Goal: Task Accomplishment & Management: Manage account settings

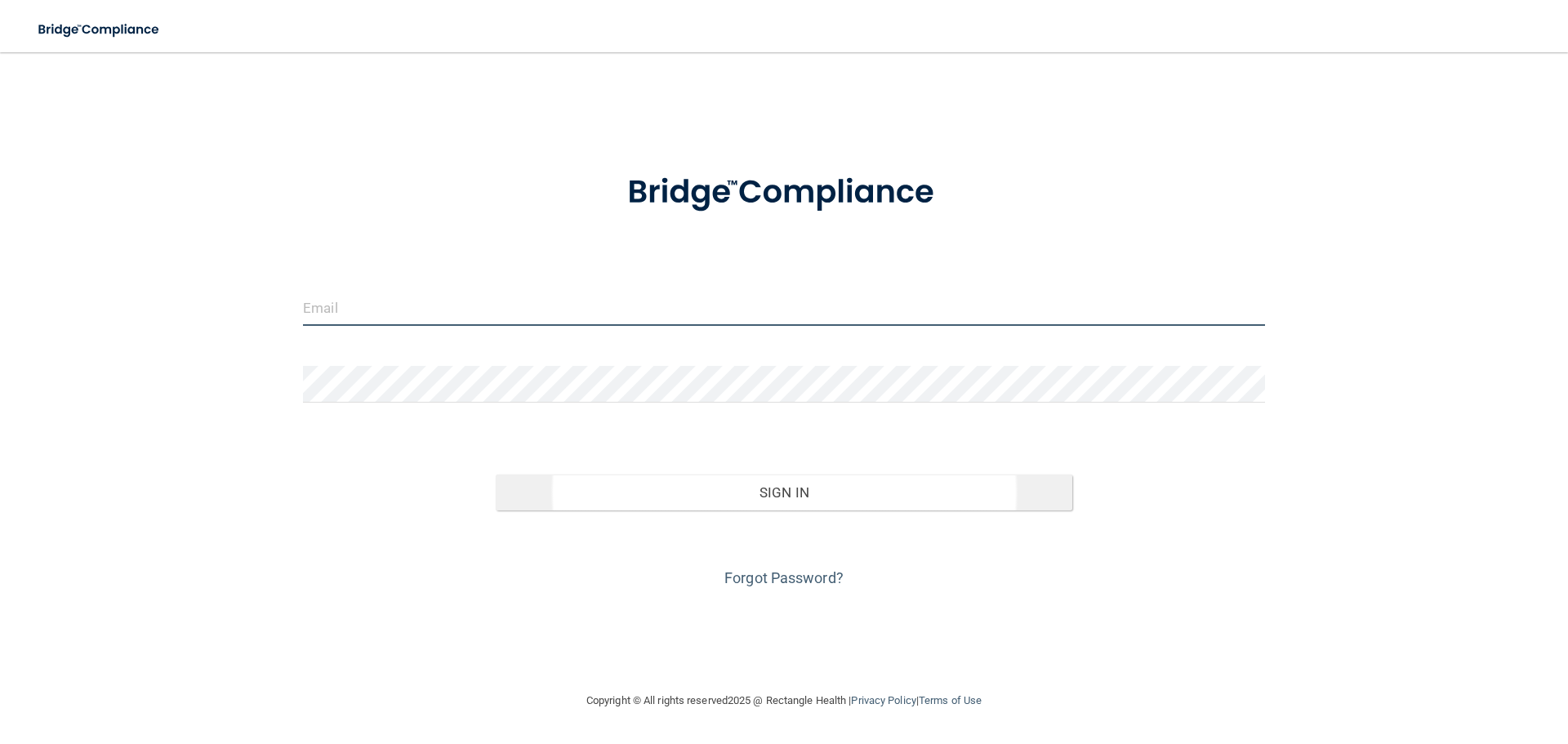
type input "[EMAIL_ADDRESS][DOMAIN_NAME]"
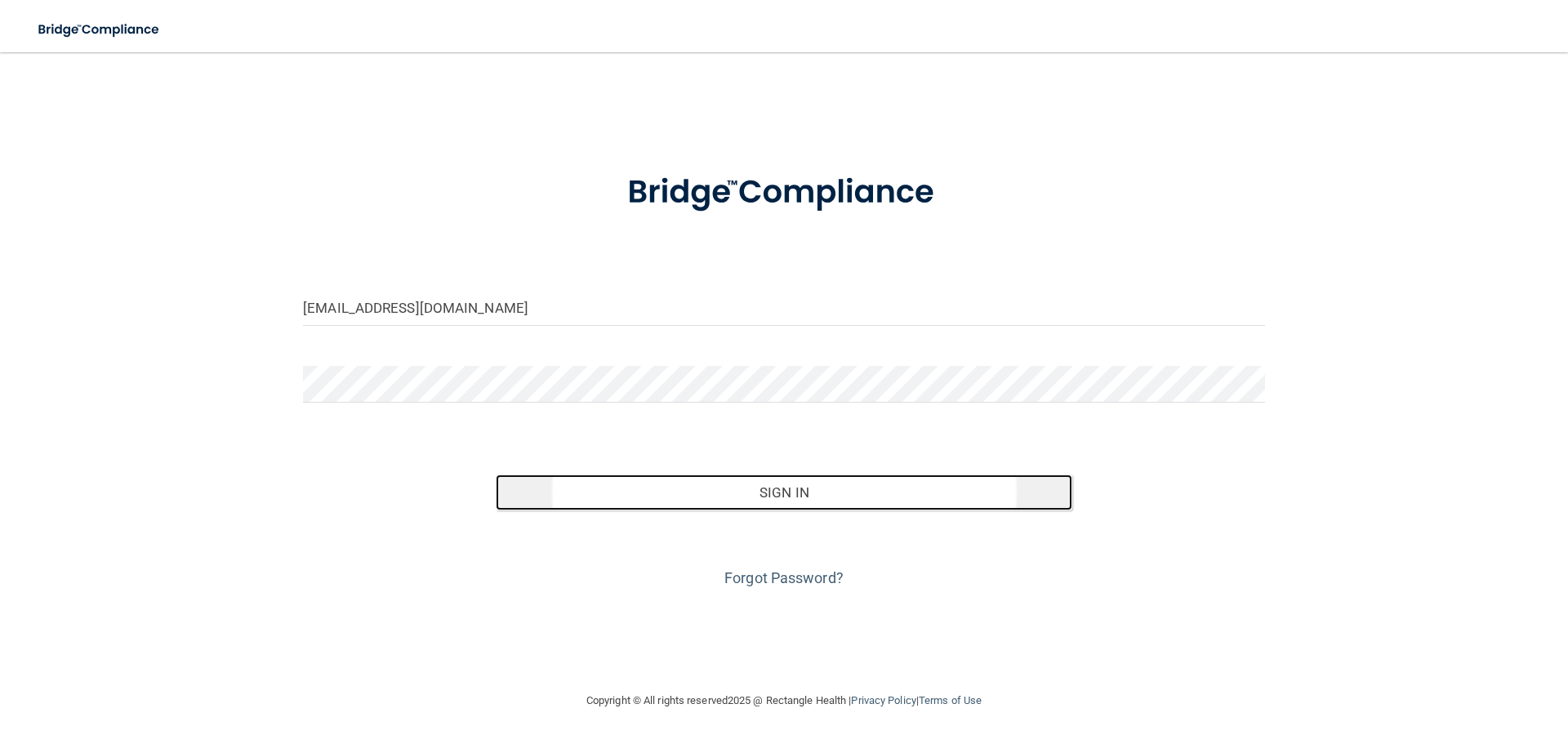
click at [823, 486] on button "Sign In" at bounding box center [784, 492] width 578 height 36
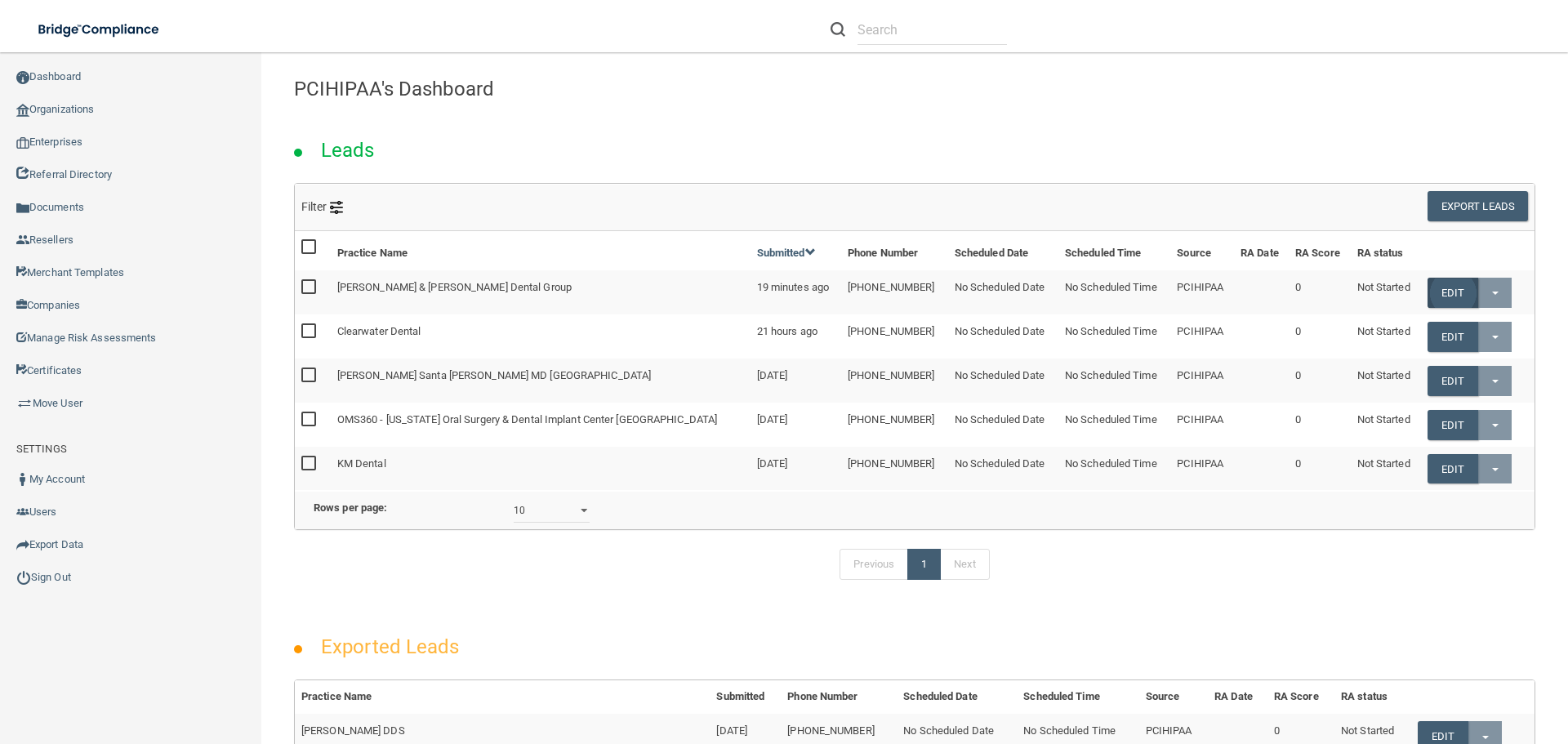
click at [1440, 290] on link "Edit" at bounding box center [1452, 293] width 50 height 30
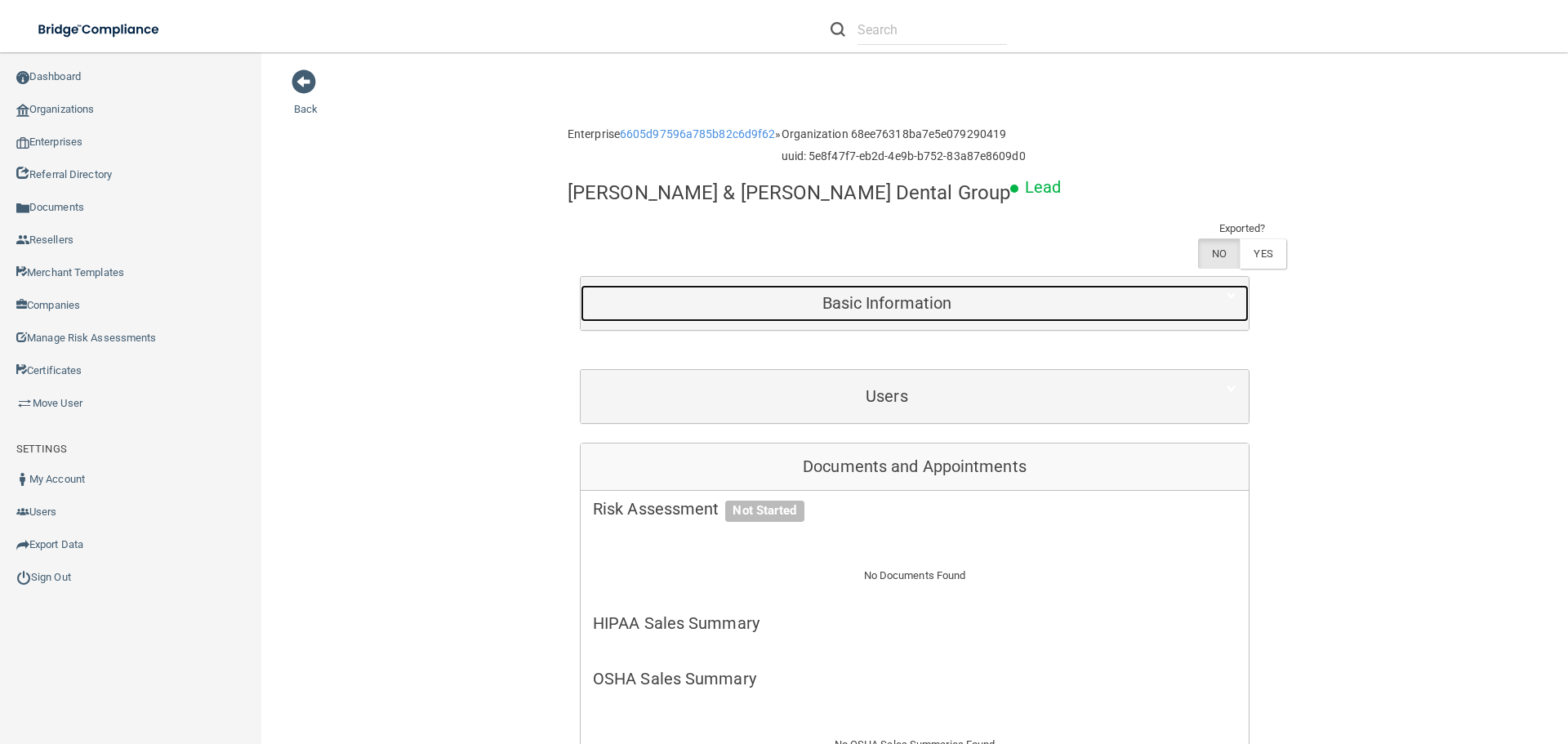
click at [872, 294] on h5 "Basic Information" at bounding box center [887, 303] width 588 height 18
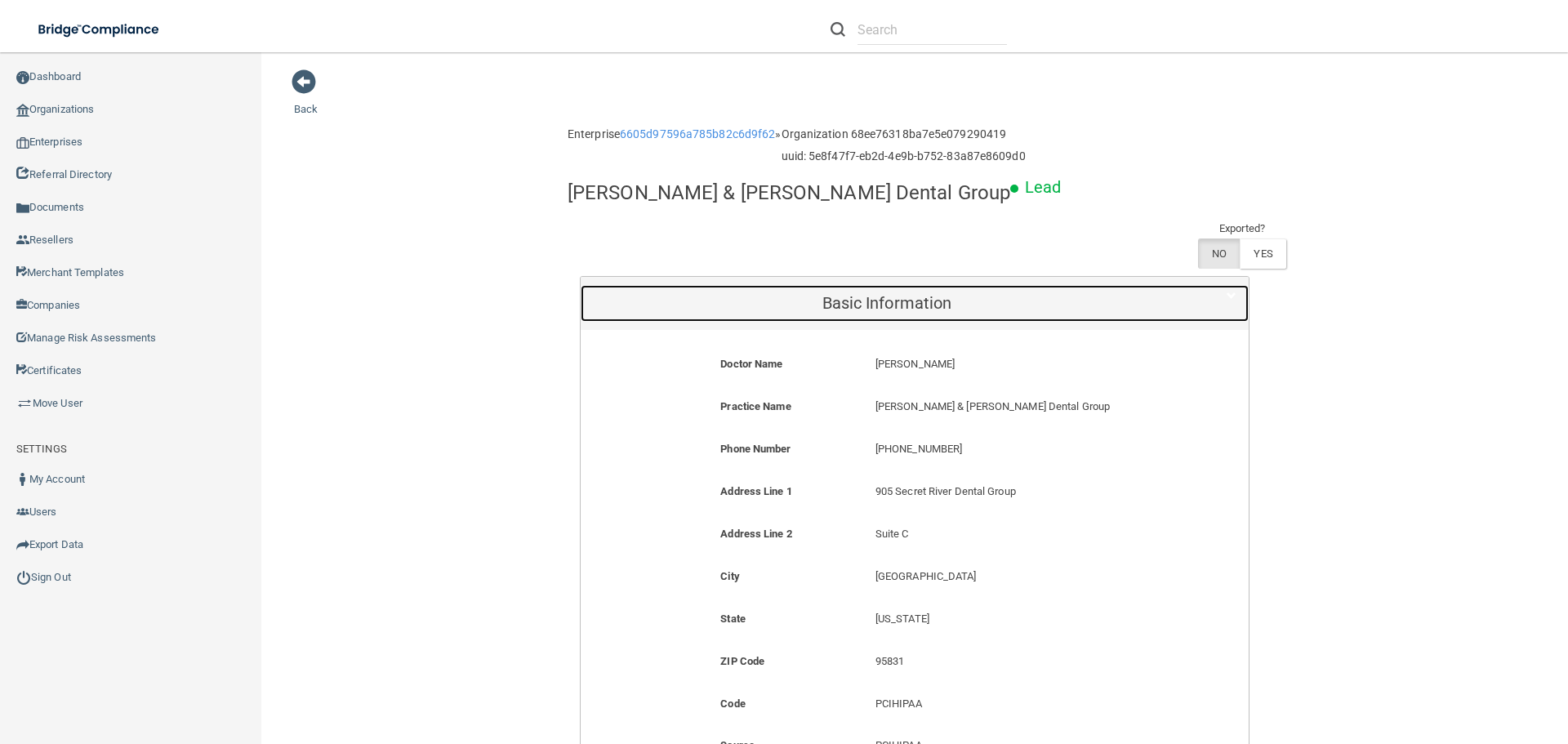
scroll to position [81, 0]
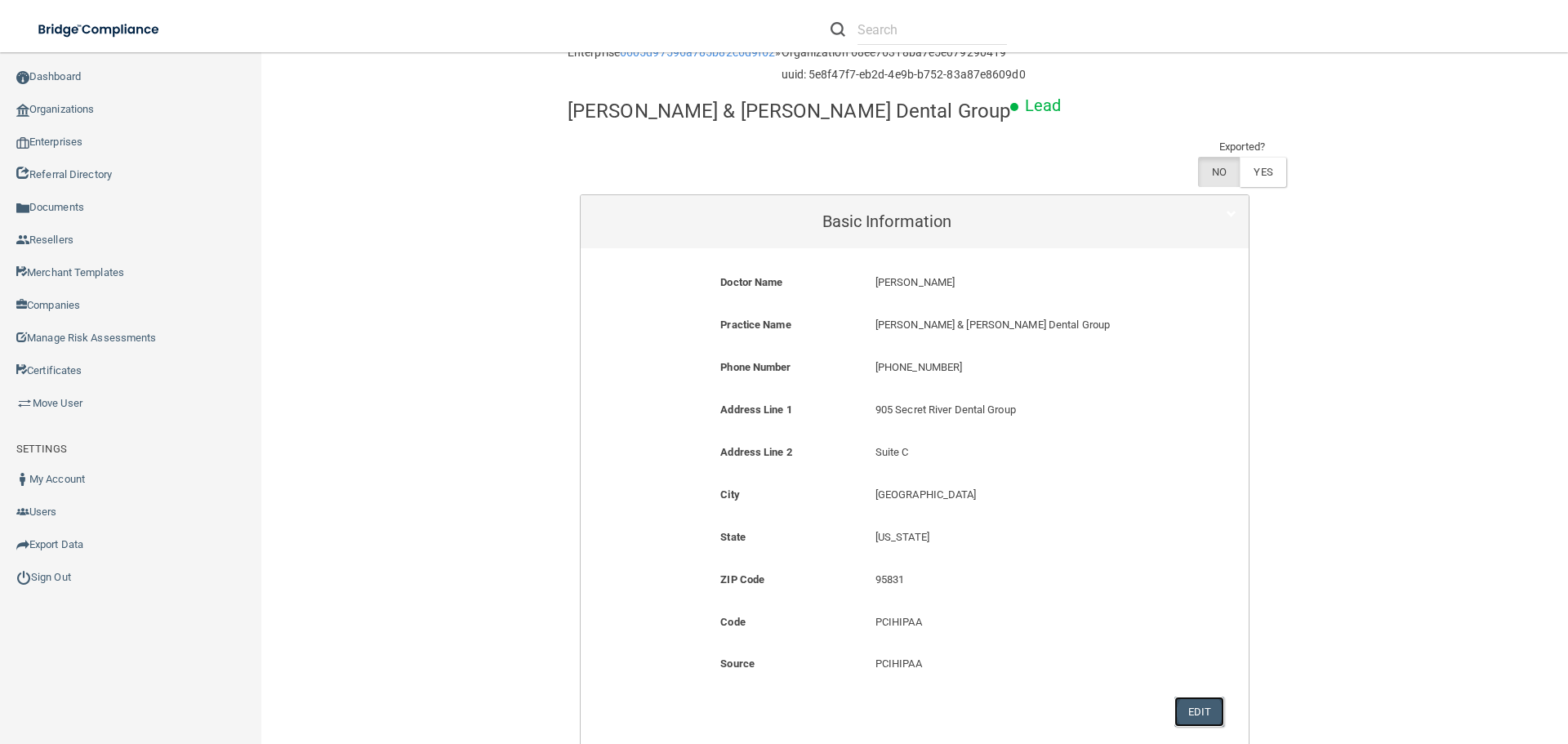
click at [1198, 697] on button "Edit" at bounding box center [1199, 712] width 50 height 30
select select "4"
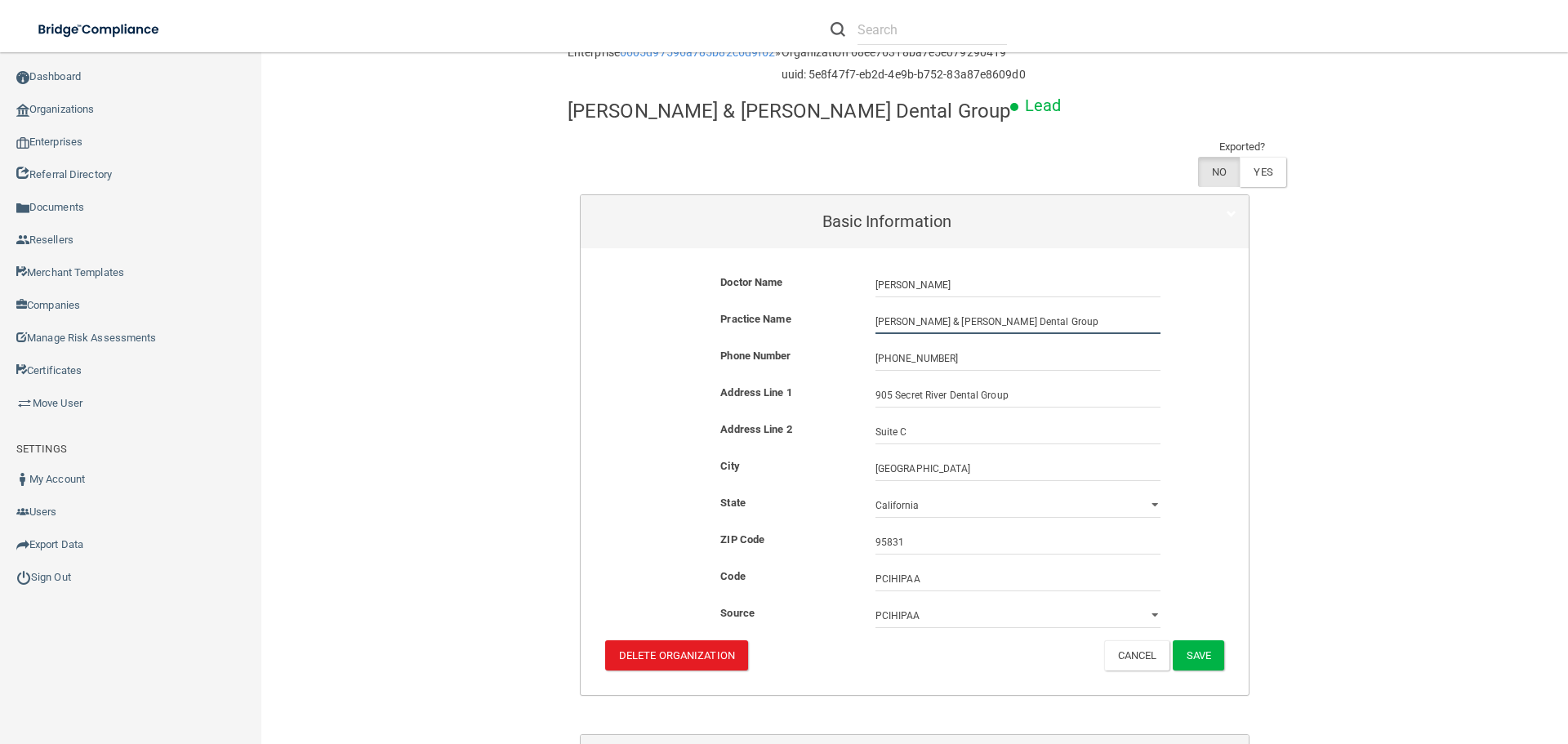
click at [1036, 309] on input "[PERSON_NAME] & [PERSON_NAME] Dental Group" at bounding box center [1018, 321] width 285 height 24
drag, startPoint x: 1020, startPoint y: 278, endPoint x: 871, endPoint y: 268, distance: 149.3
click at [876, 309] on input "[PERSON_NAME] & [PERSON_NAME] Dental Group" at bounding box center [1018, 321] width 285 height 24
paste input "Sacramento River"
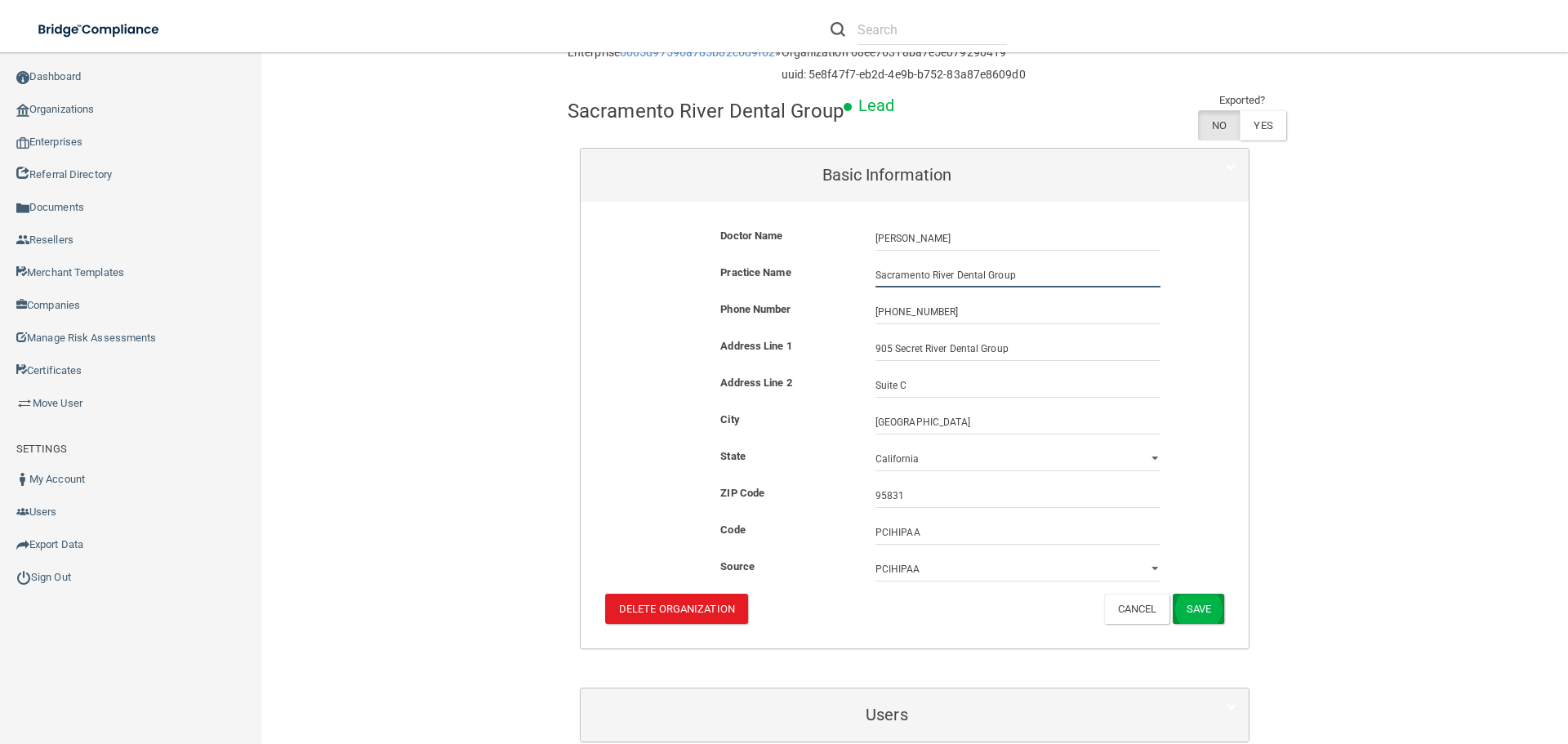
type input "Sacramento River Dental Group"
click at [1187, 609] on button "Save" at bounding box center [1198, 609] width 52 height 30
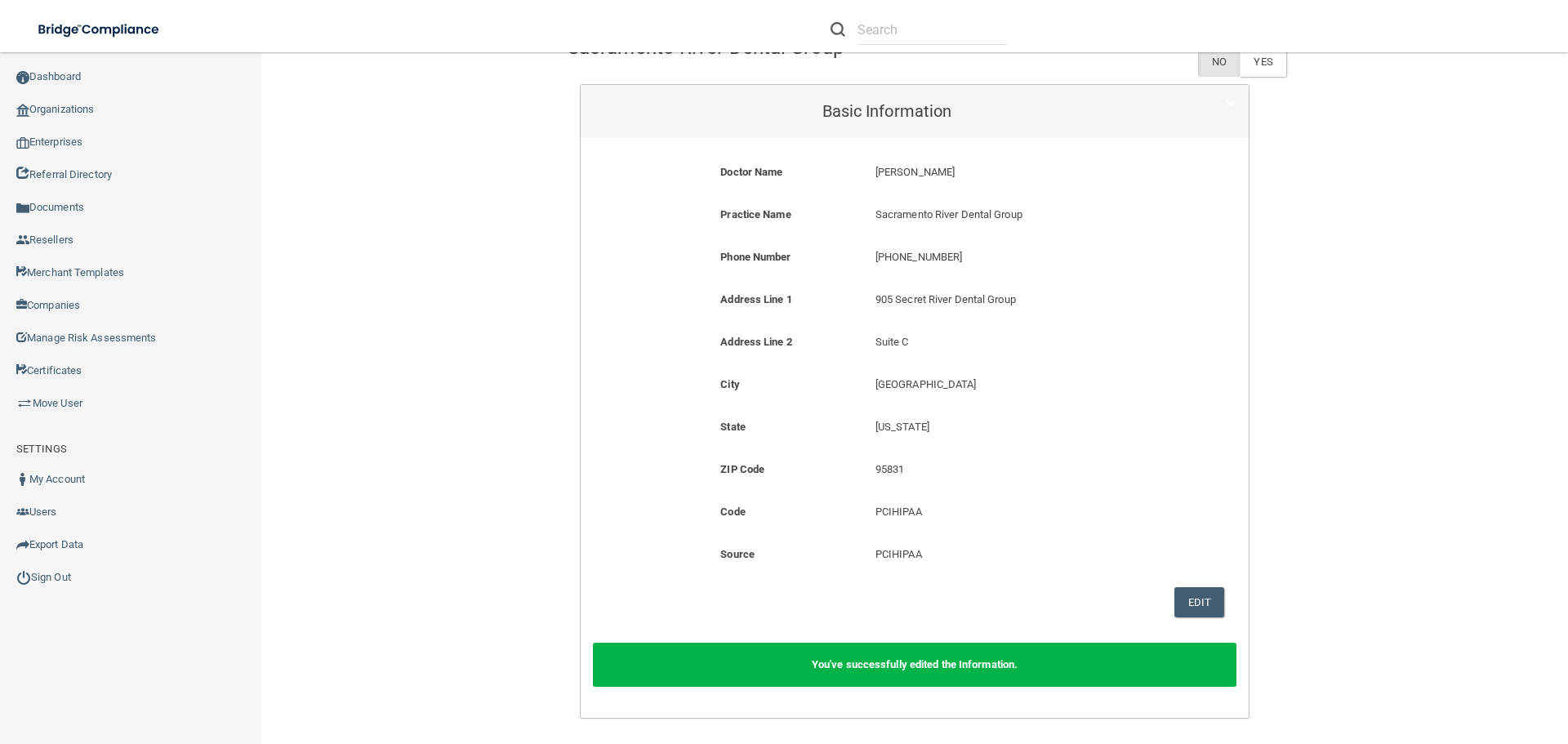
scroll to position [0, 0]
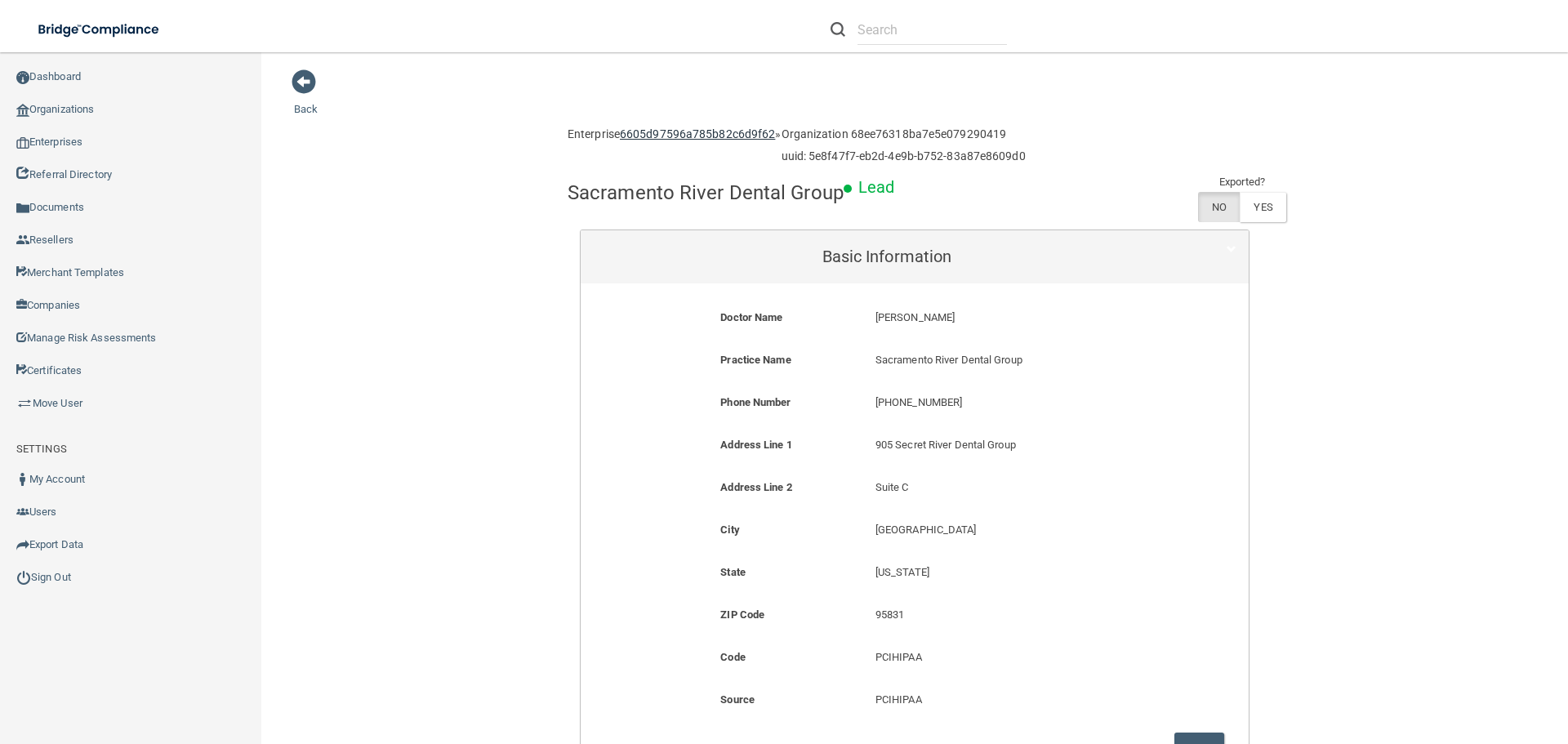
click at [735, 137] on link "6605d97596a785b82c6d9f62" at bounding box center [697, 134] width 155 height 13
drag, startPoint x: 853, startPoint y: 132, endPoint x: 1009, endPoint y: 130, distance: 156.0
click at [1009, 130] on h6 "Organization 68ee76318ba7e5e079290419" at bounding box center [904, 134] width 244 height 12
copy h6 "68ee76318ba7e5e079290419"
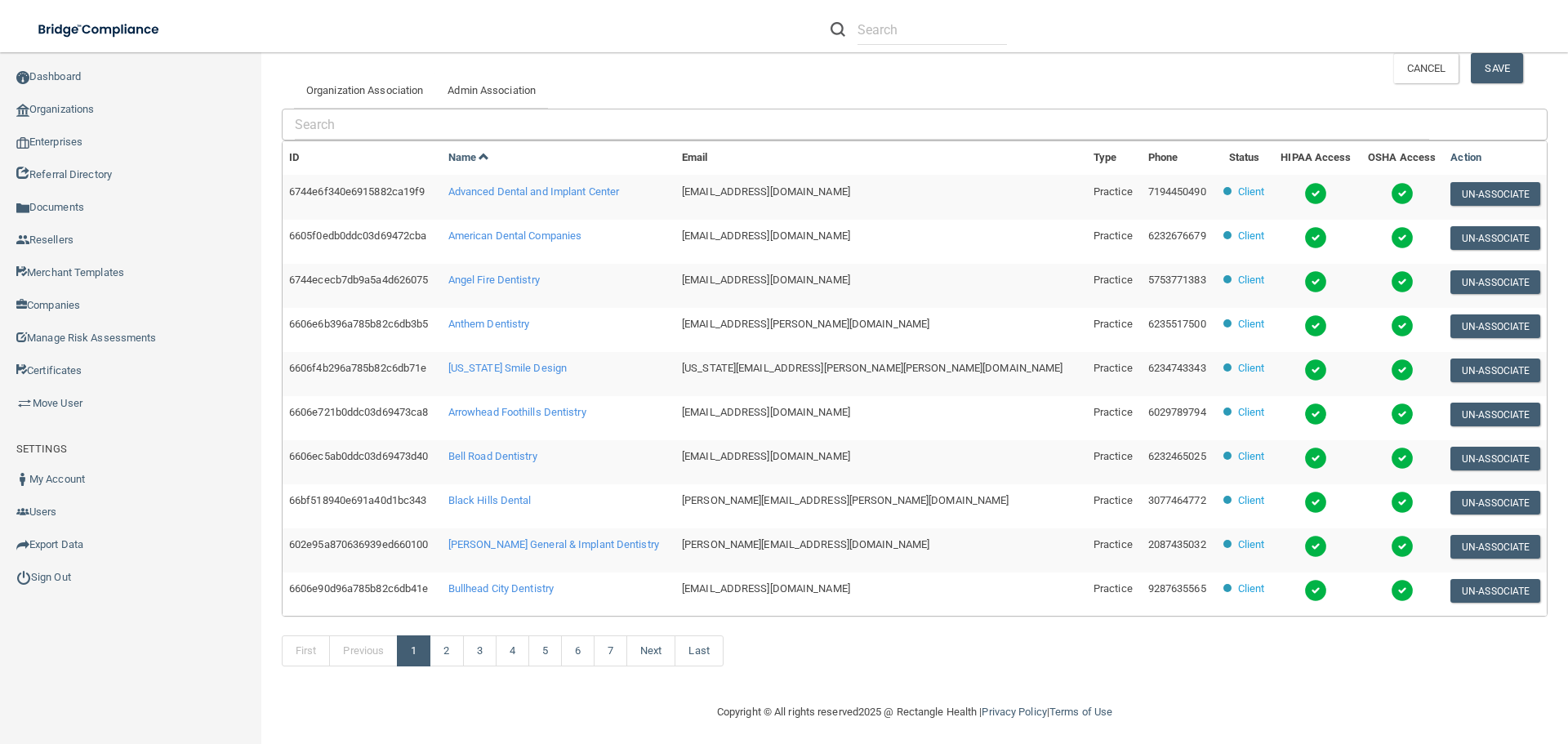
scroll to position [406, 0]
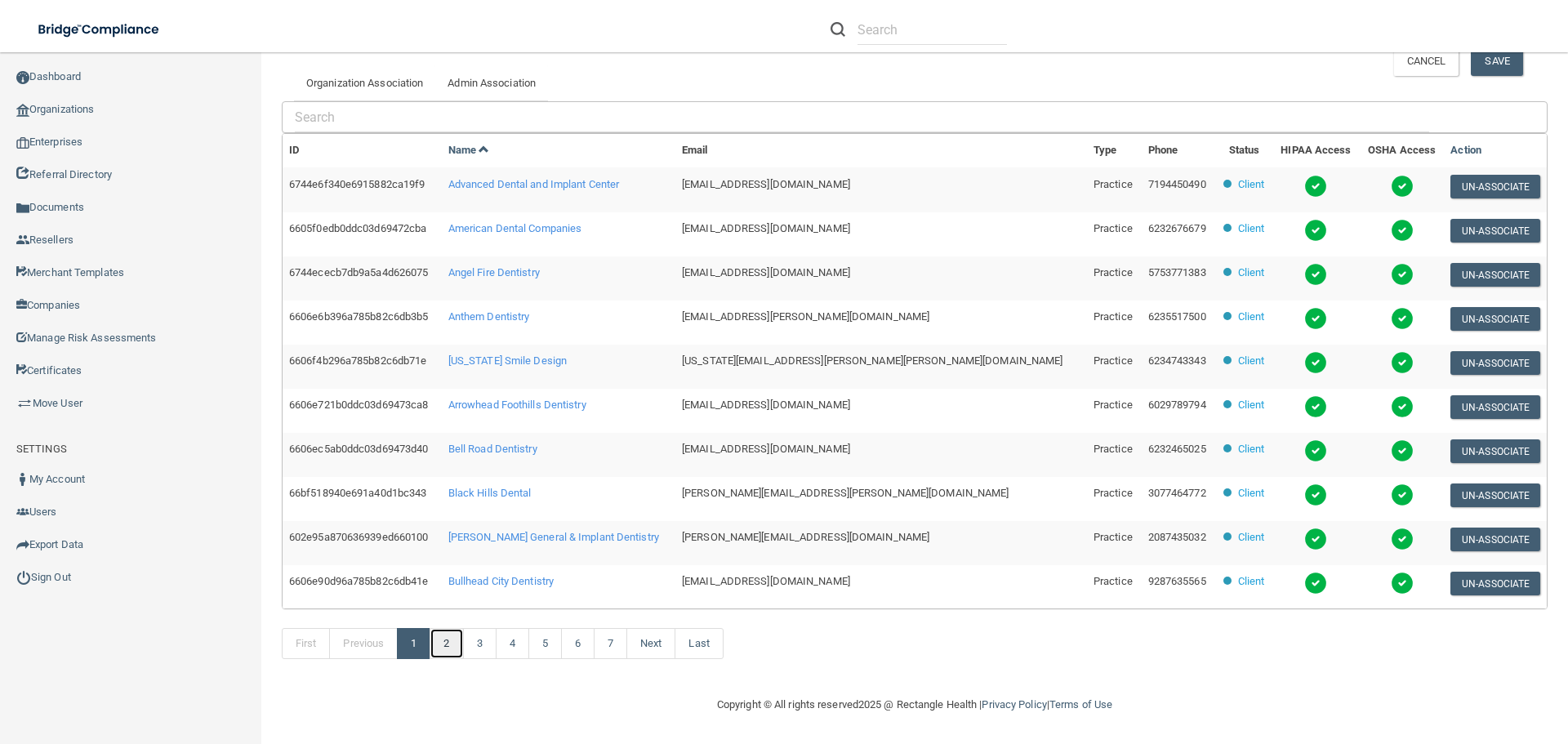
click at [456, 645] on link "2" at bounding box center [446, 643] width 33 height 31
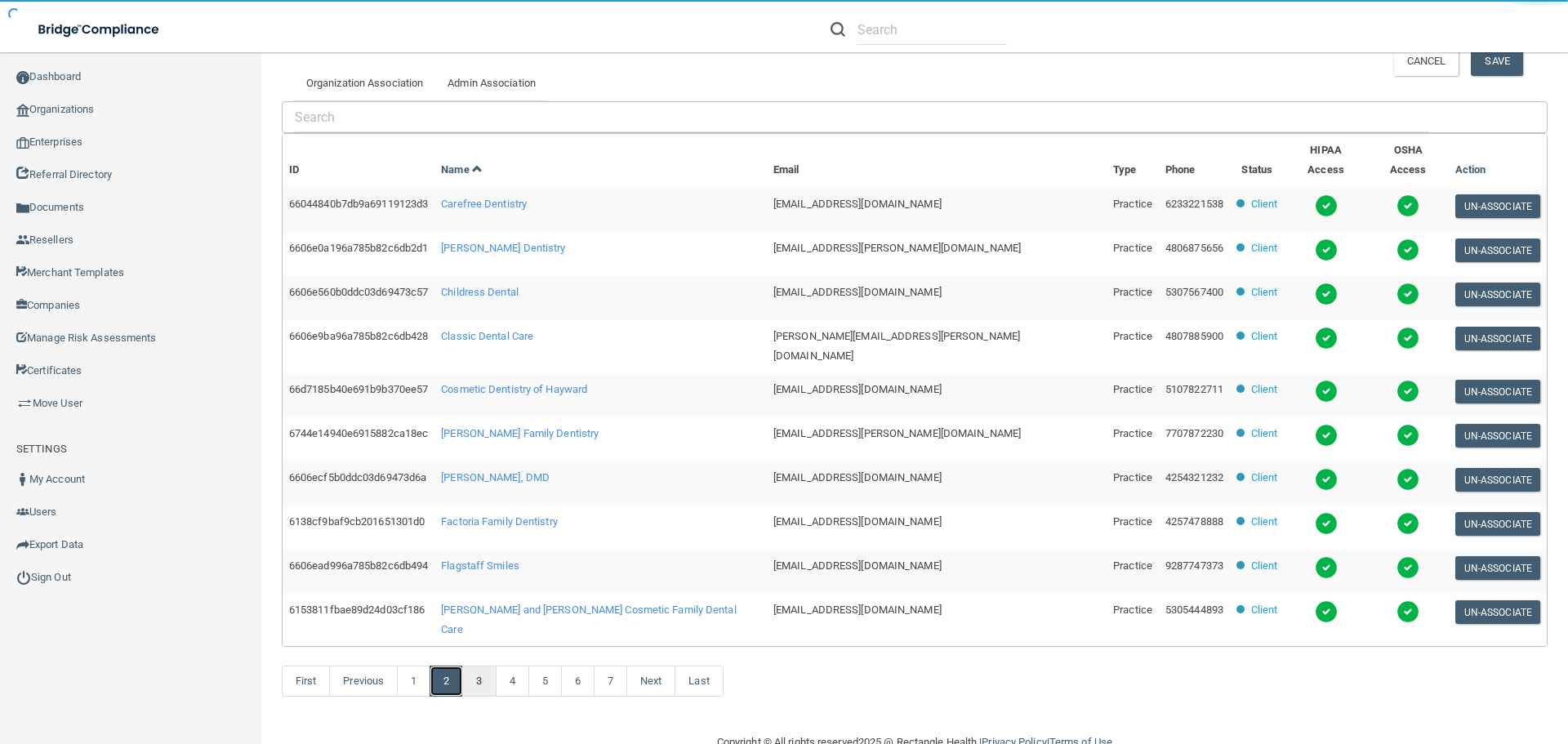
scroll to position [8, 0]
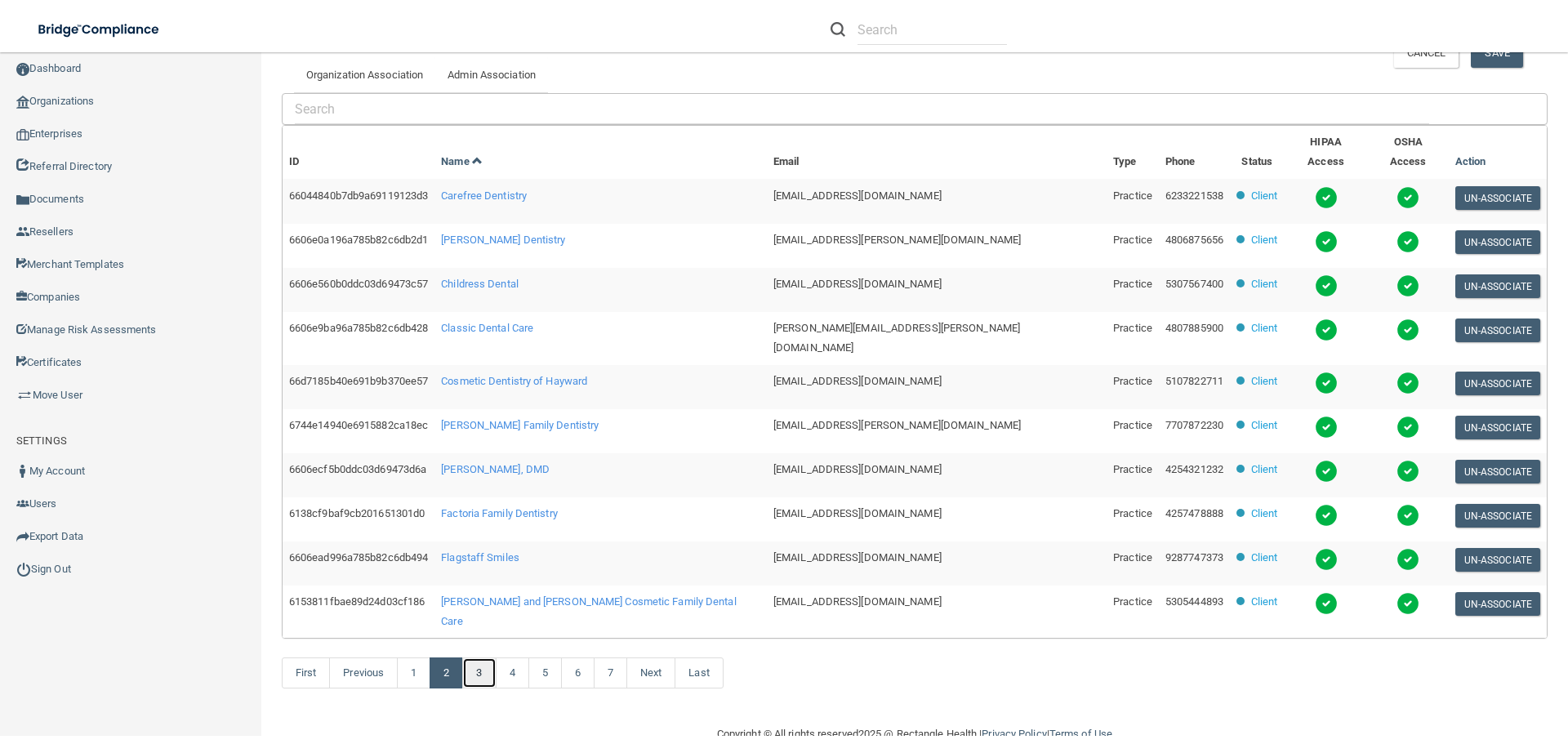
click at [469, 658] on link "3" at bounding box center [479, 673] width 33 height 31
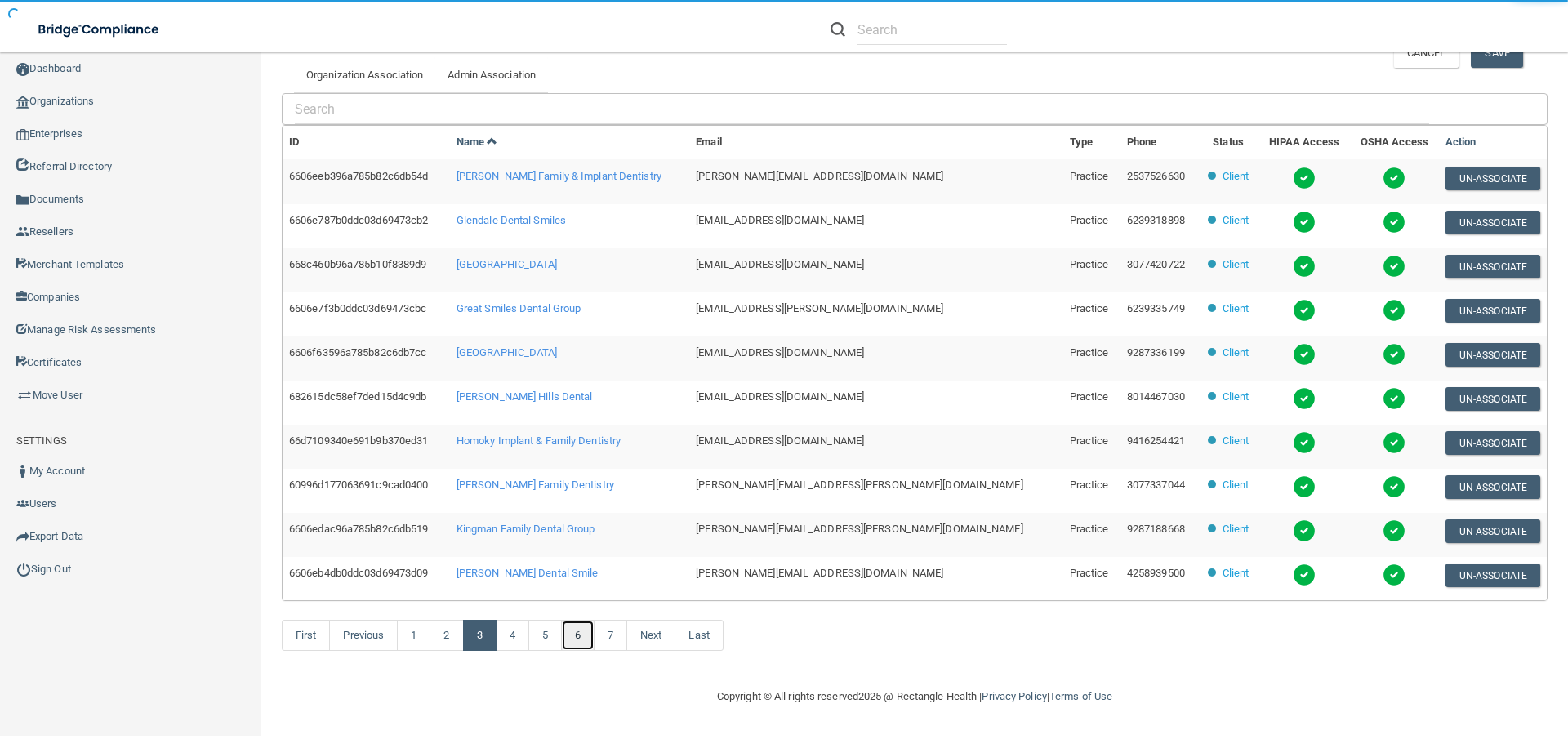
click at [580, 633] on link "6" at bounding box center [578, 635] width 33 height 31
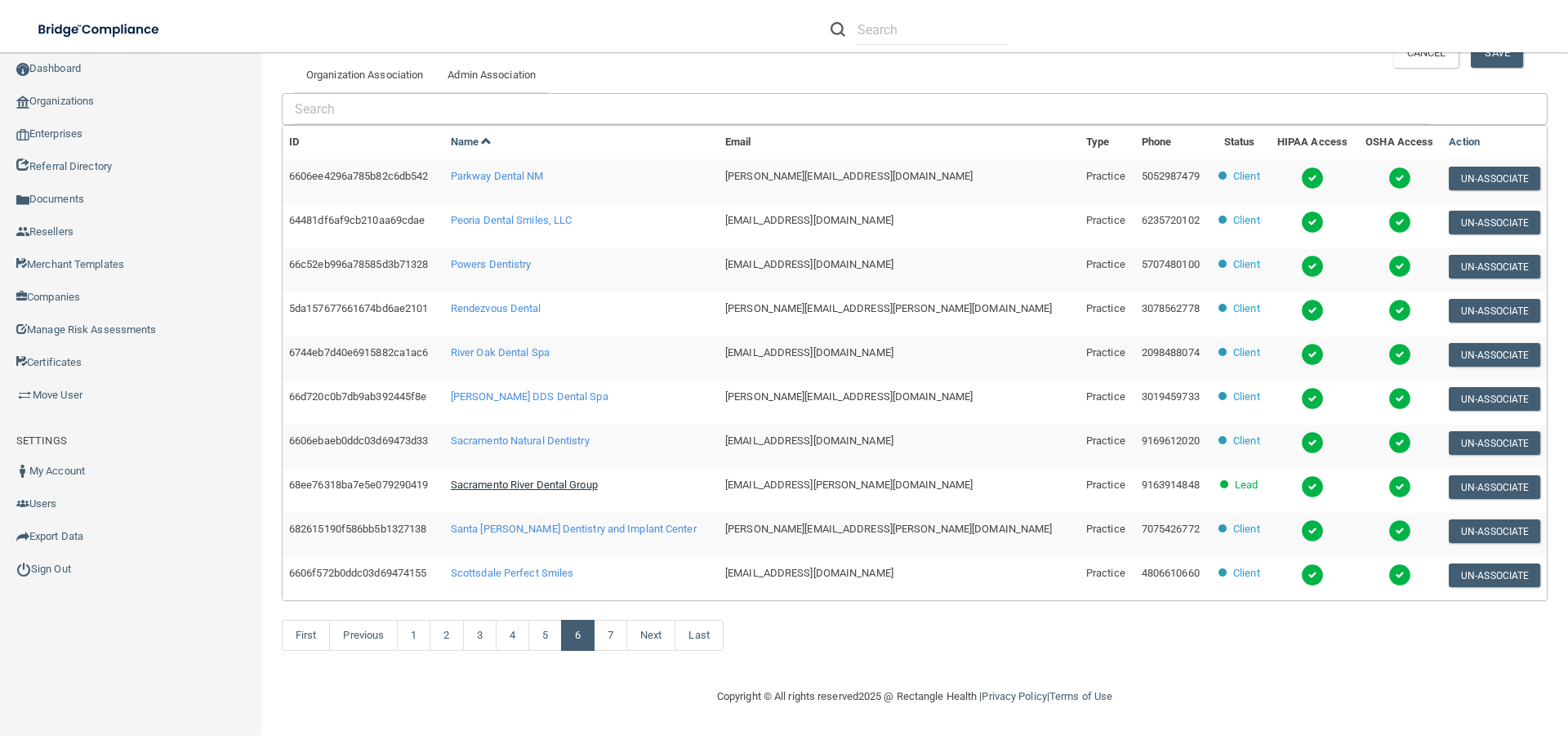
click at [568, 485] on span "Sacramento River Dental Group" at bounding box center [523, 485] width 147 height 12
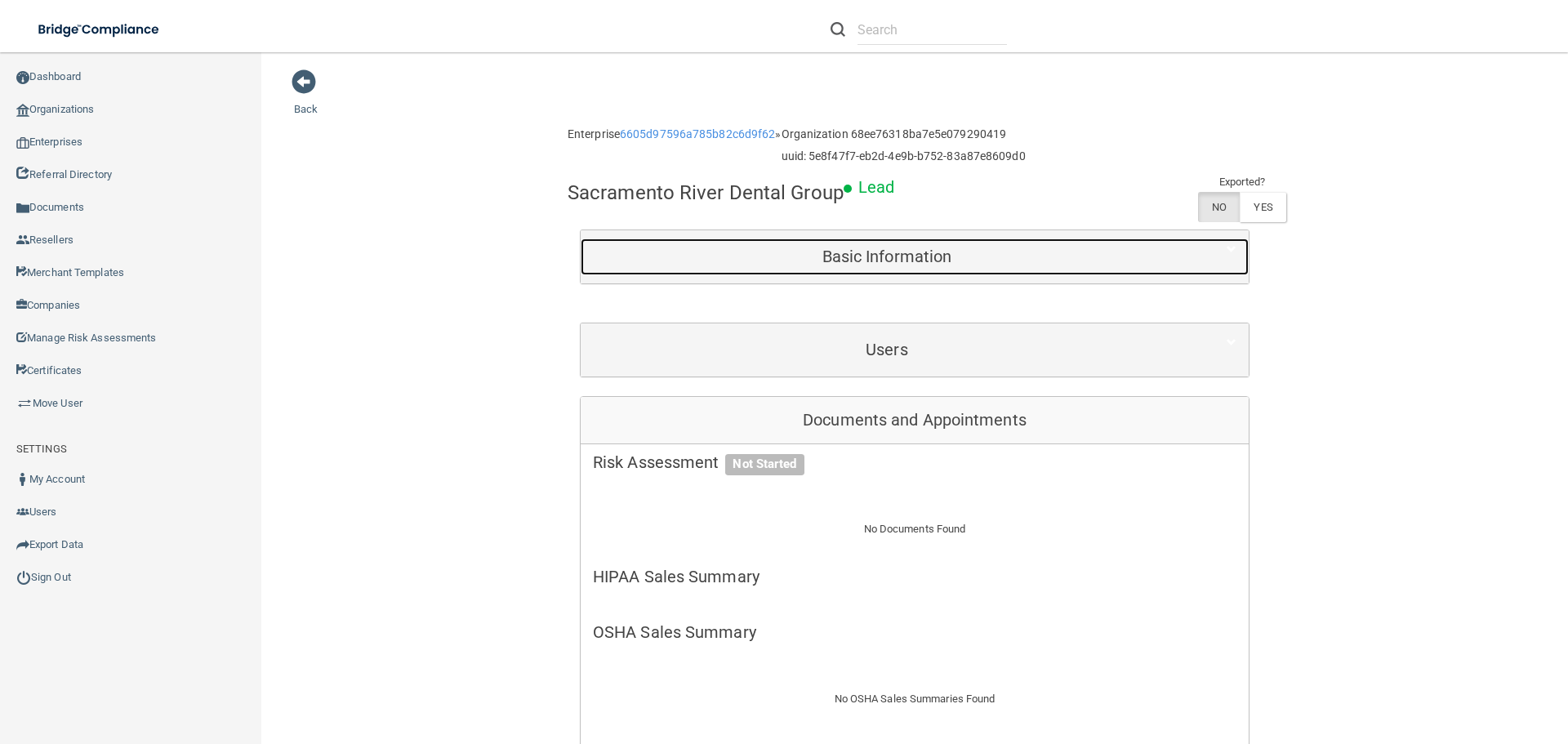
click at [927, 271] on div "Basic Information" at bounding box center [887, 257] width 612 height 37
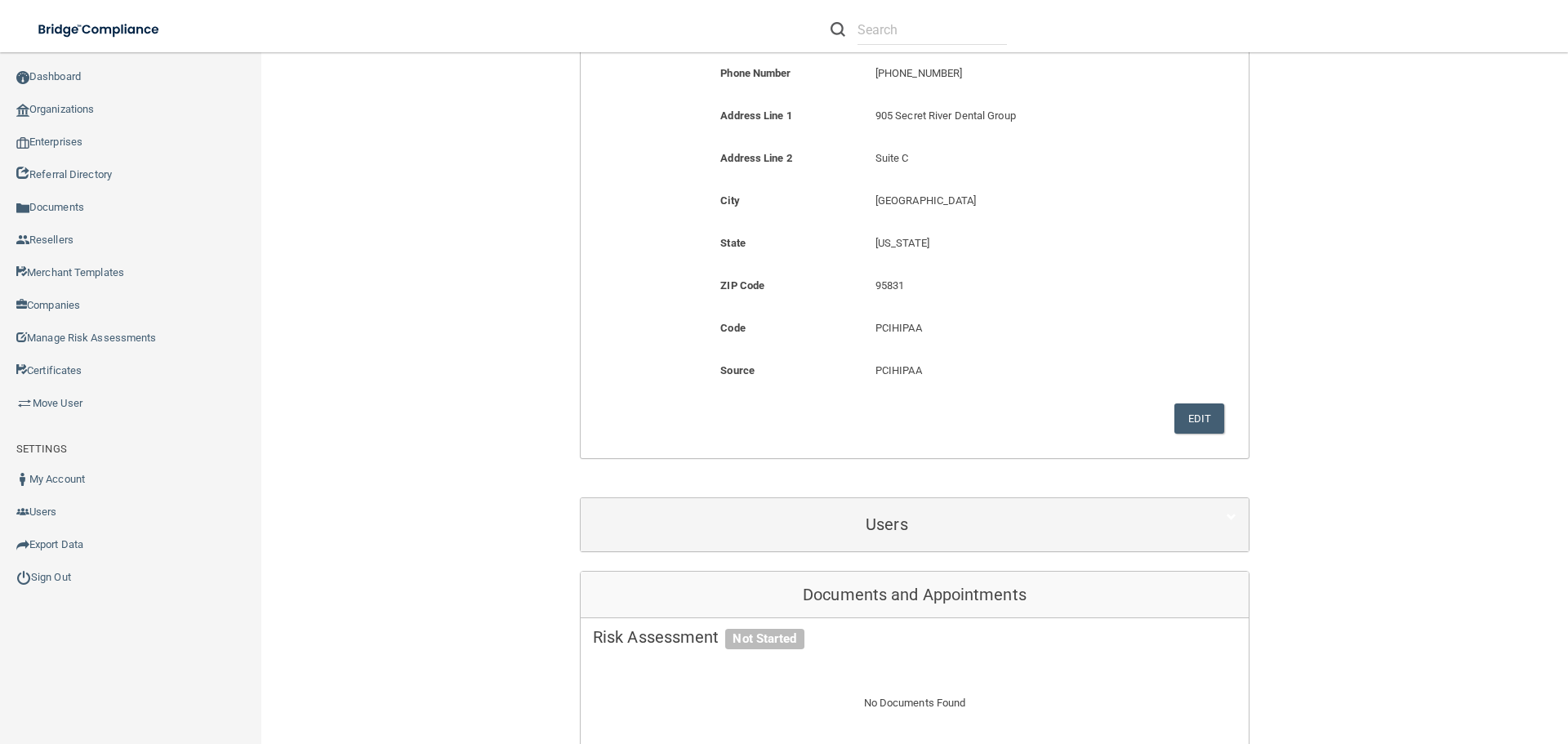
scroll to position [408, 0]
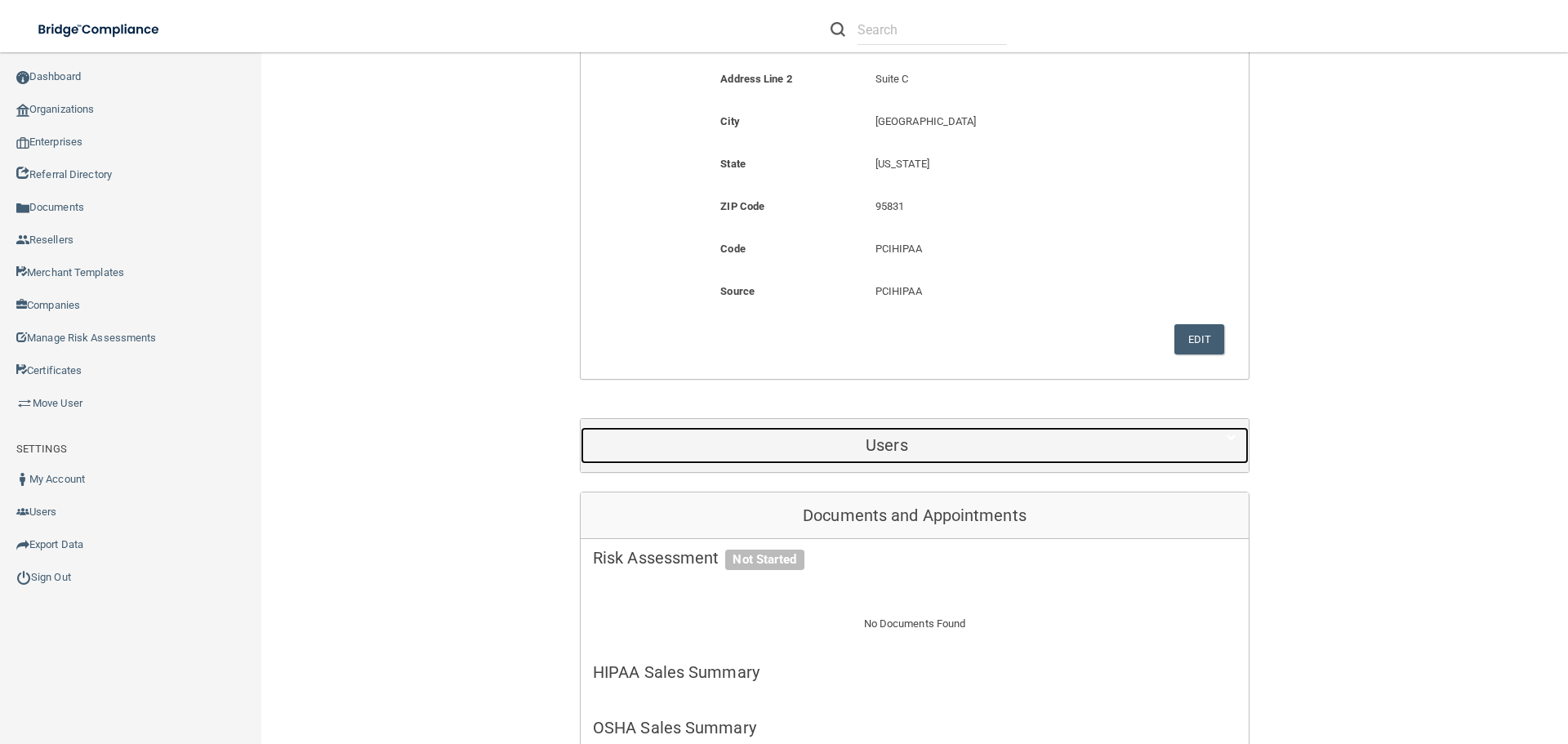
drag, startPoint x: 922, startPoint y: 454, endPoint x: 1006, endPoint y: 461, distance: 84.3
click at [924, 453] on h5 "Users" at bounding box center [887, 446] width 588 height 18
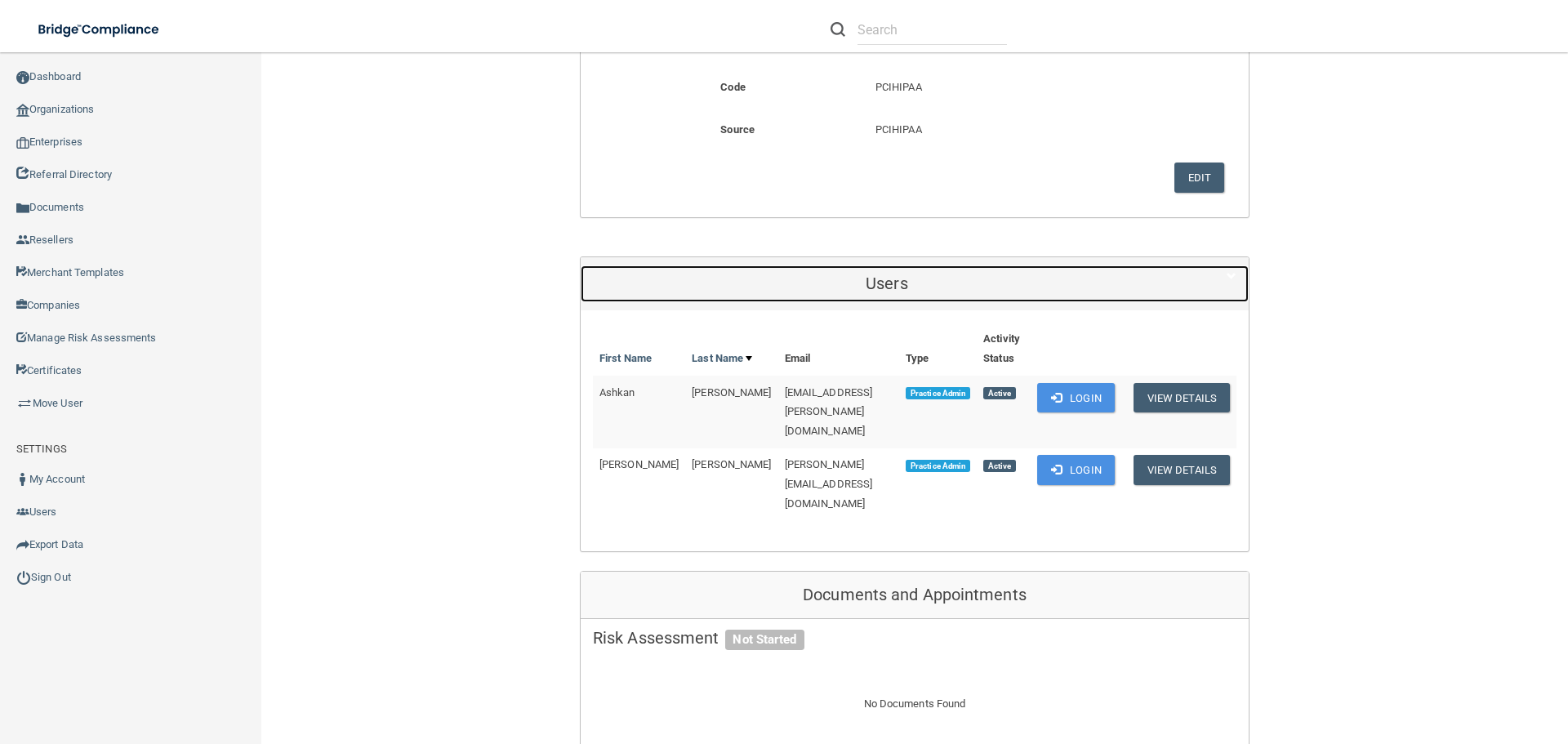
scroll to position [572, 0]
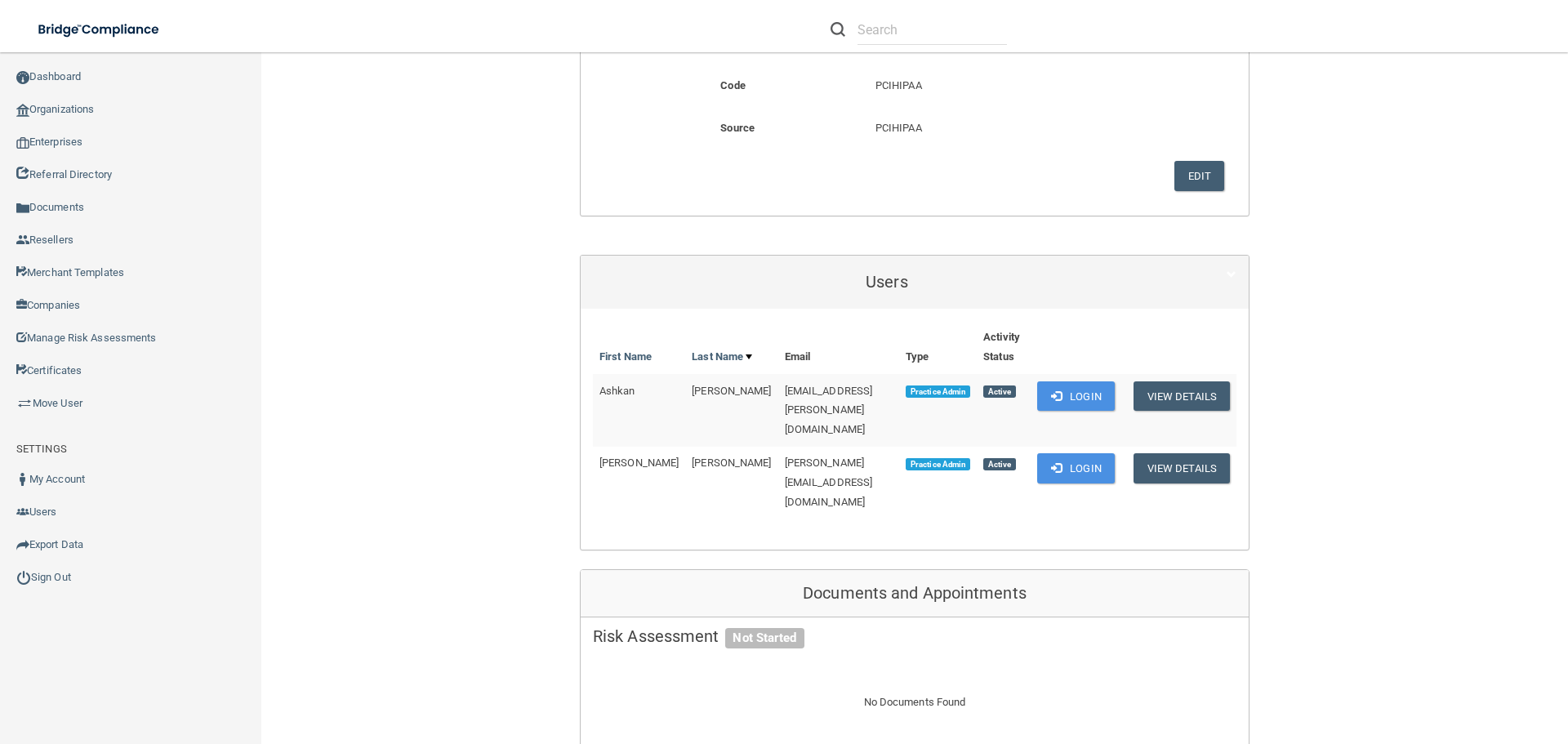
click at [1450, 465] on div "Back Enterprise 6605d97596a785b82c6d9f62 » Organization 68ee76318ba7e5e07929041…" at bounding box center [915, 708] width 1241 height 2423
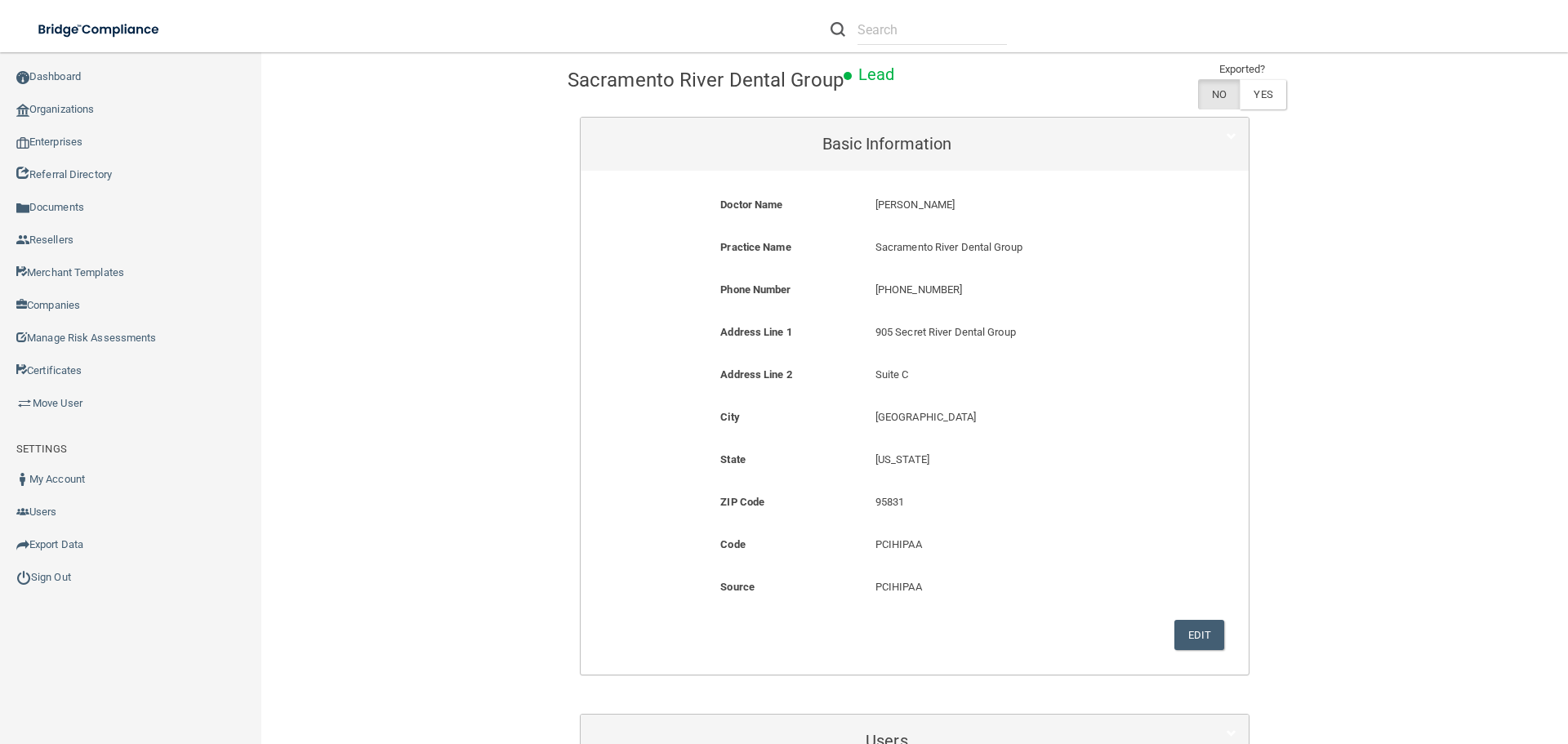
scroll to position [0, 0]
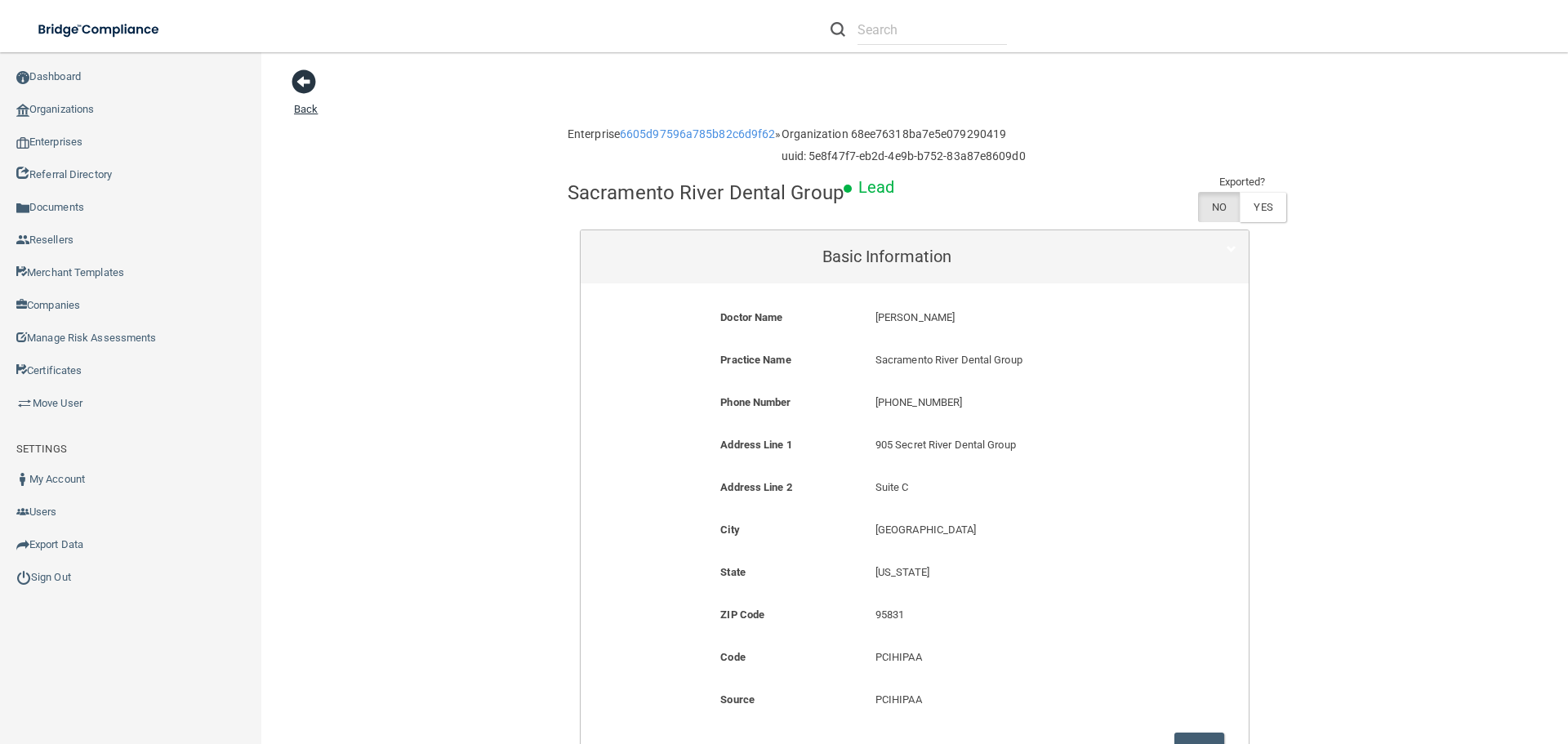
click at [298, 74] on span at bounding box center [303, 81] width 24 height 24
click at [80, 111] on link "Organizations" at bounding box center [130, 109] width 262 height 32
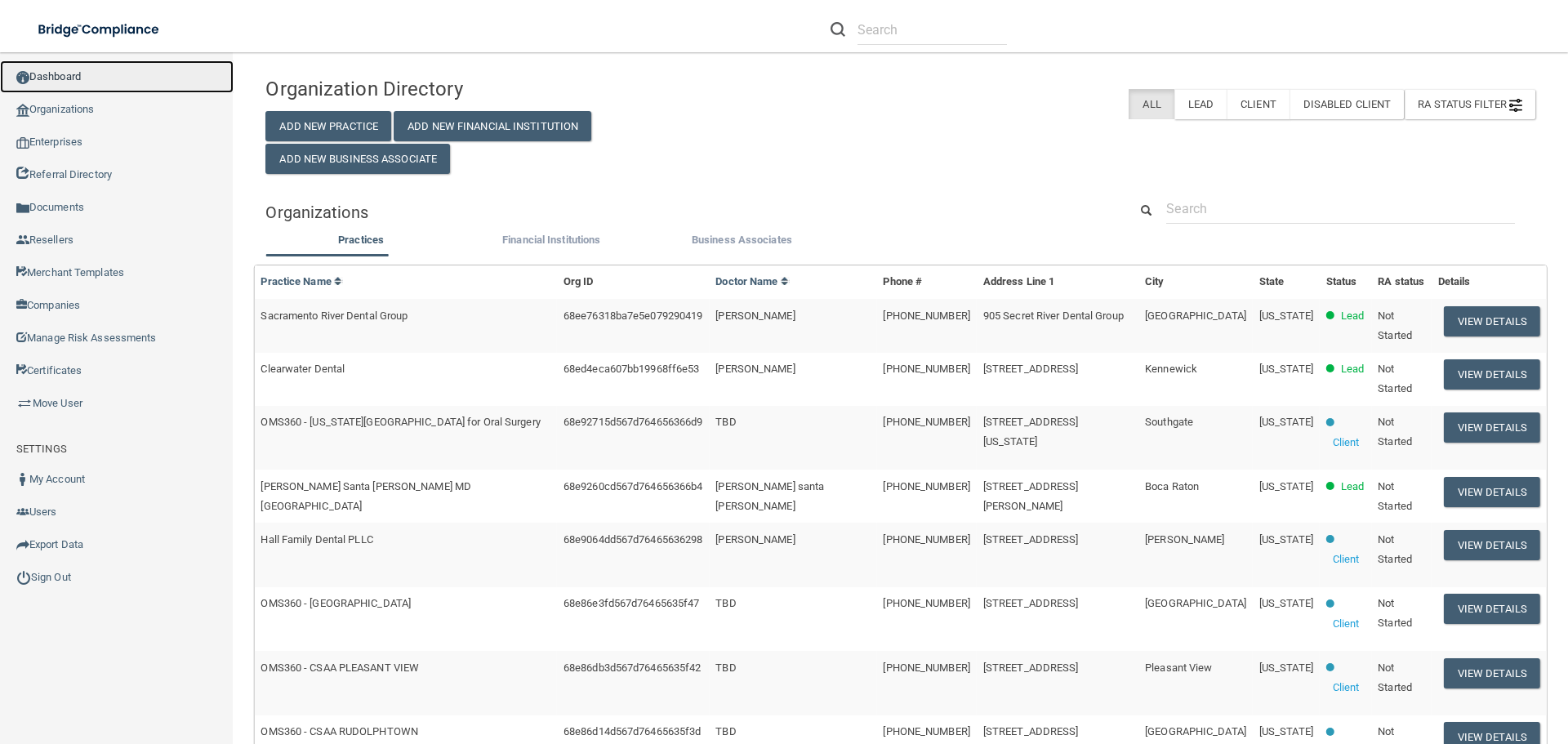
click at [64, 84] on link "Dashboard" at bounding box center [116, 76] width 233 height 32
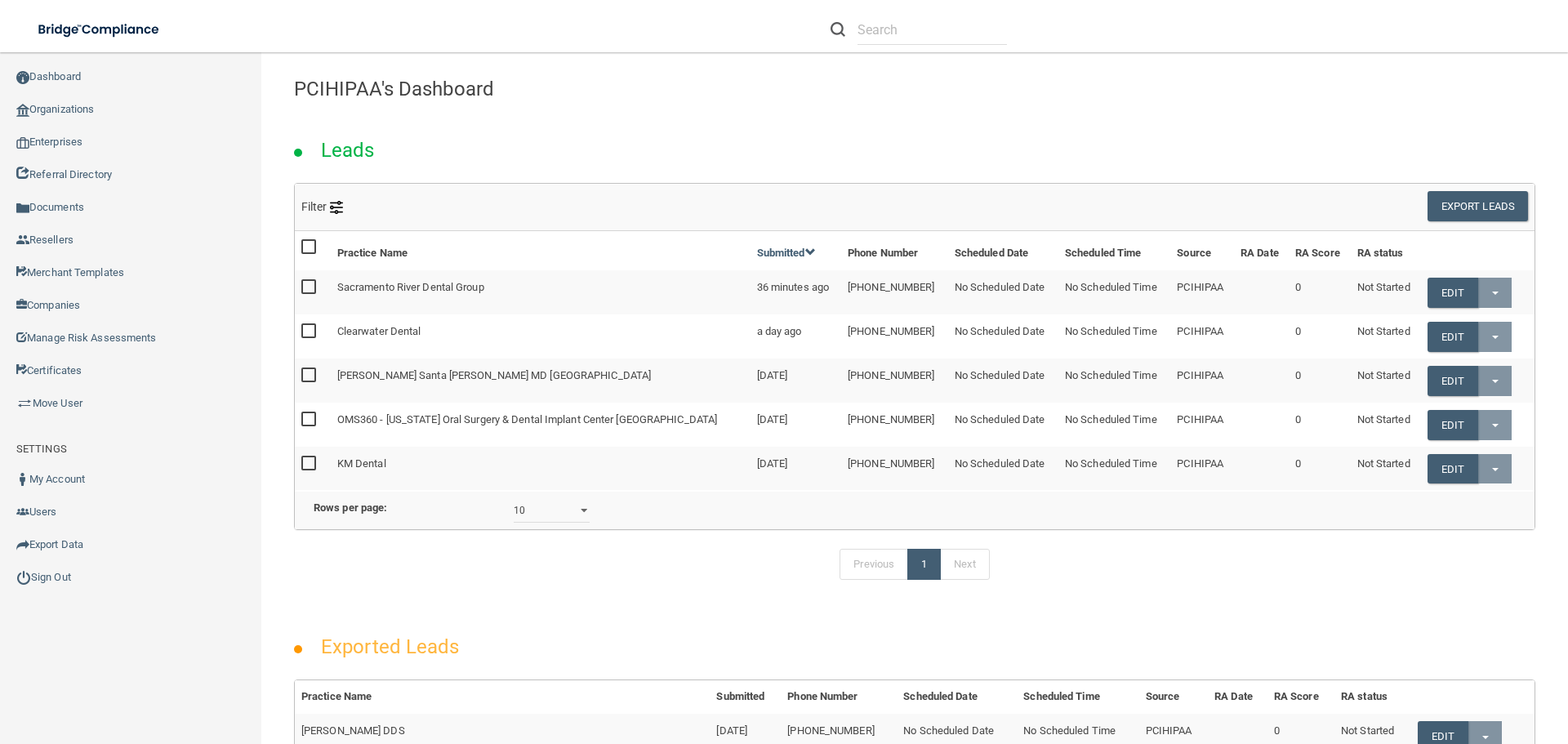
click at [1253, 605] on div "Previous 1 Next" at bounding box center [914, 568] width 1266 height 75
click at [57, 111] on link "Organizations" at bounding box center [130, 109] width 262 height 32
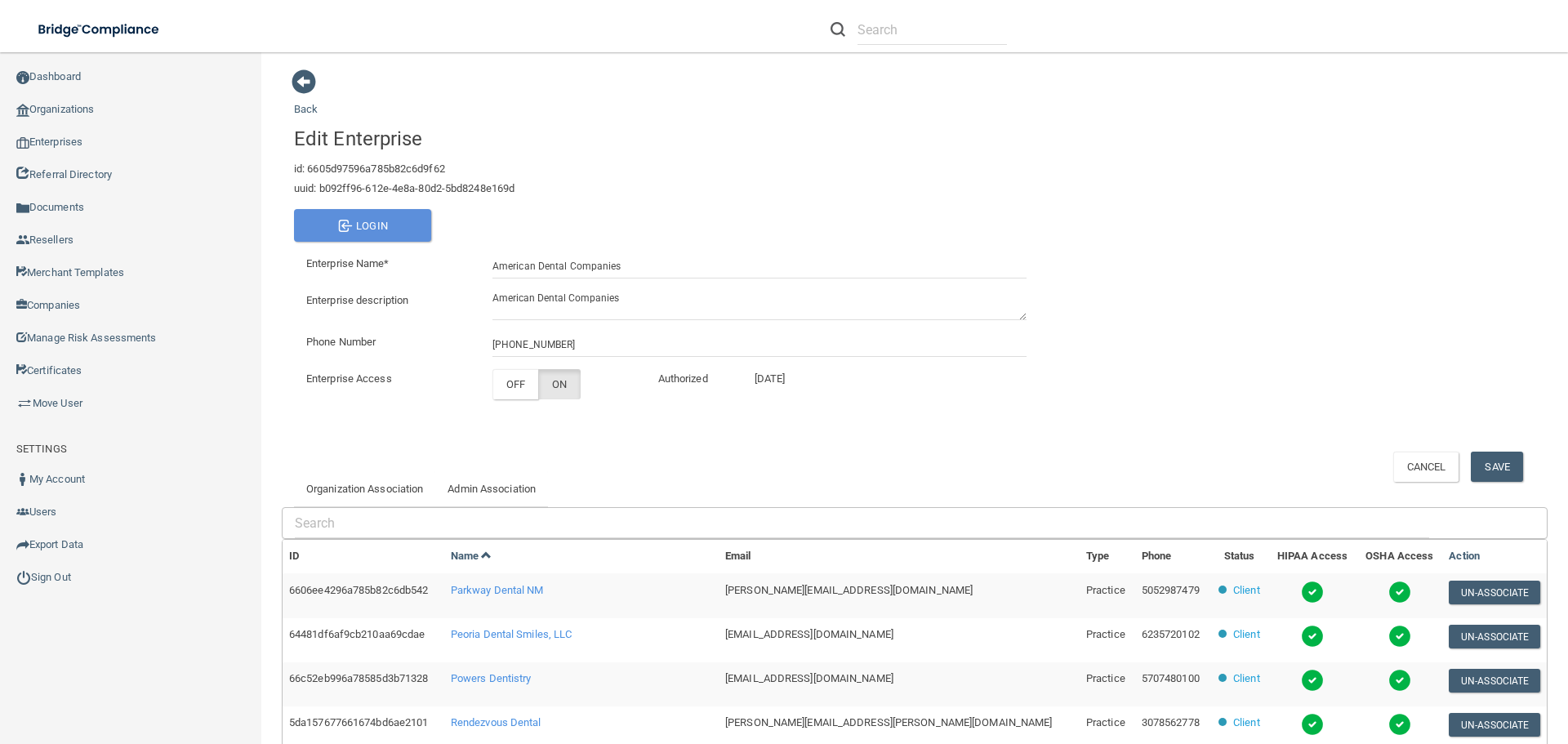
scroll to position [406, 0]
